Goal: Task Accomplishment & Management: Complete application form

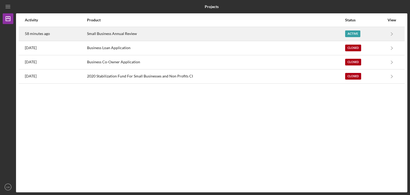
click at [373, 37] on div "Active" at bounding box center [364, 33] width 39 height 13
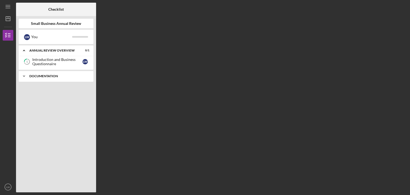
click at [55, 78] on div "Icon/Expander Documentation 0 / 3" at bounding box center [56, 76] width 75 height 11
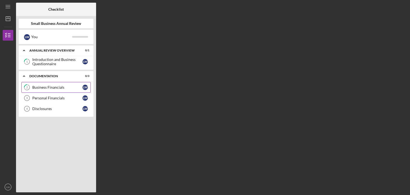
click at [64, 89] on div "Business Financials" at bounding box center [57, 87] width 50 height 4
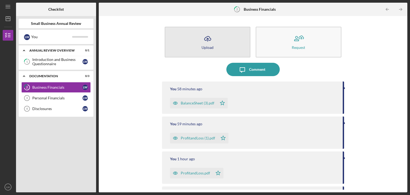
click at [200, 54] on button "Icon/Upload Upload" at bounding box center [208, 42] width 86 height 31
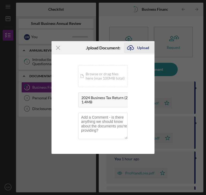
click at [139, 46] on div "Upload" at bounding box center [143, 47] width 12 height 11
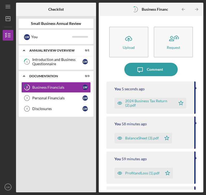
click at [144, 106] on div "2024 Business Tax Return (2).pdf" at bounding box center [149, 103] width 48 height 9
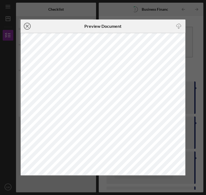
click at [23, 25] on icon "Icon/Close" at bounding box center [27, 25] width 13 height 13
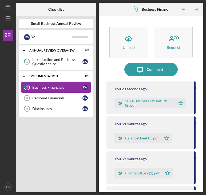
click at [44, 86] on div "Business Financials" at bounding box center [57, 87] width 50 height 4
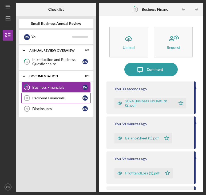
click at [56, 100] on link "Personal Financials 3 Personal Financials [PERSON_NAME]" at bounding box center [55, 98] width 69 height 11
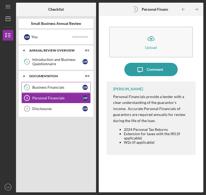
click at [59, 90] on link "2 Business Financials [PERSON_NAME]" at bounding box center [55, 87] width 69 height 11
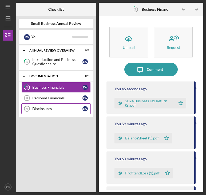
click at [57, 108] on div "Disclosures" at bounding box center [57, 108] width 50 height 4
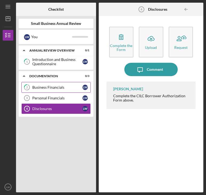
click at [57, 89] on link "2 Business Financials [PERSON_NAME]" at bounding box center [55, 87] width 69 height 11
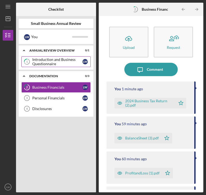
click at [43, 60] on div "Introduction and Business Questionnaire" at bounding box center [57, 61] width 50 height 9
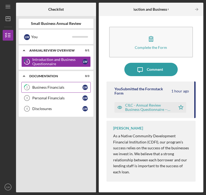
click at [53, 89] on link "2 Business Financials [PERSON_NAME]" at bounding box center [55, 87] width 69 height 11
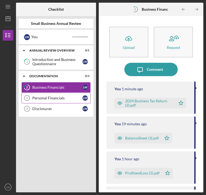
click at [55, 100] on link "Personal Financials 3 Personal Financials [PERSON_NAME]" at bounding box center [55, 98] width 69 height 11
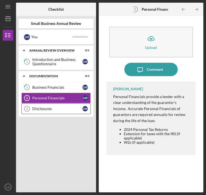
click at [58, 108] on div "Disclosures" at bounding box center [57, 108] width 50 height 4
